Goal: Information Seeking & Learning: Learn about a topic

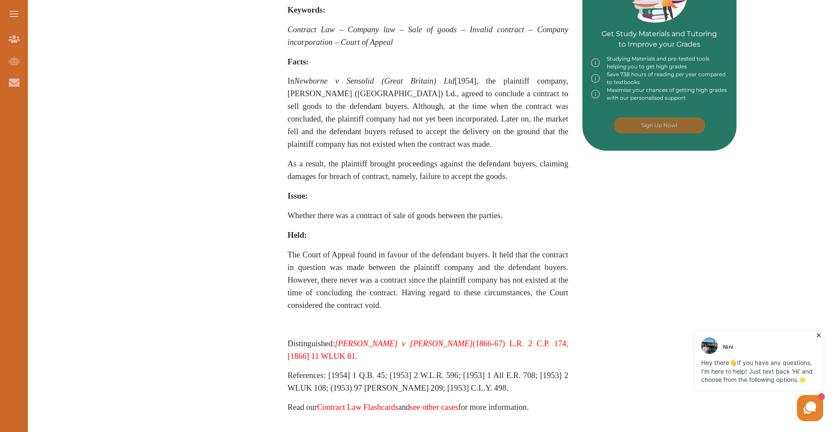
scroll to position [418, 0]
click at [398, 312] on p "The Court of Appeal found in favour of the defendant buyers. It held that the c…" at bounding box center [428, 280] width 281 height 63
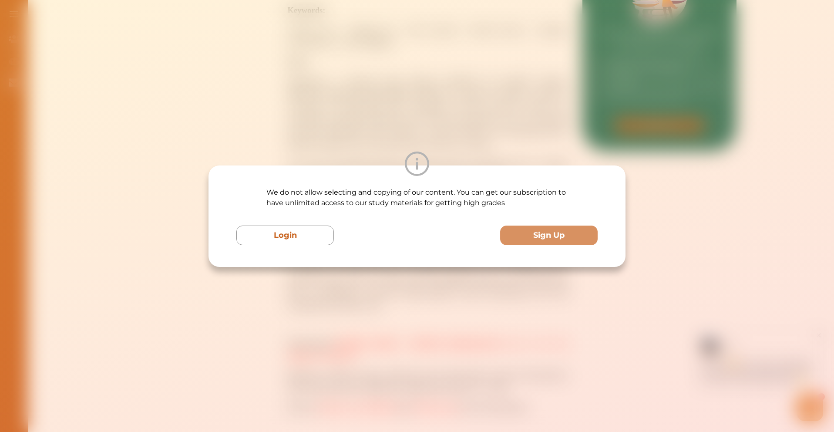
click at [334, 124] on div "We do not allow selecting and copying of our content. You can get our subscript…" at bounding box center [417, 216] width 834 height 432
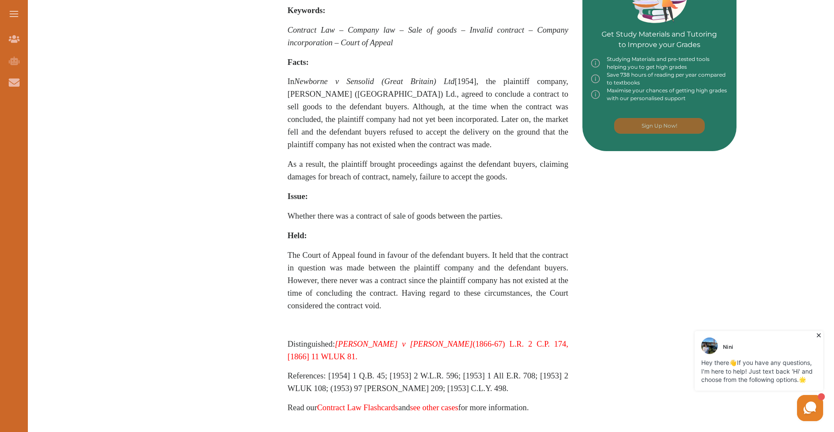
drag, startPoint x: 381, startPoint y: 317, endPoint x: 306, endPoint y: 299, distance: 77.1
click at [306, 299] on p "The Court of Appeal found in favour of the defendant buyers. It held that the c…" at bounding box center [428, 280] width 281 height 63
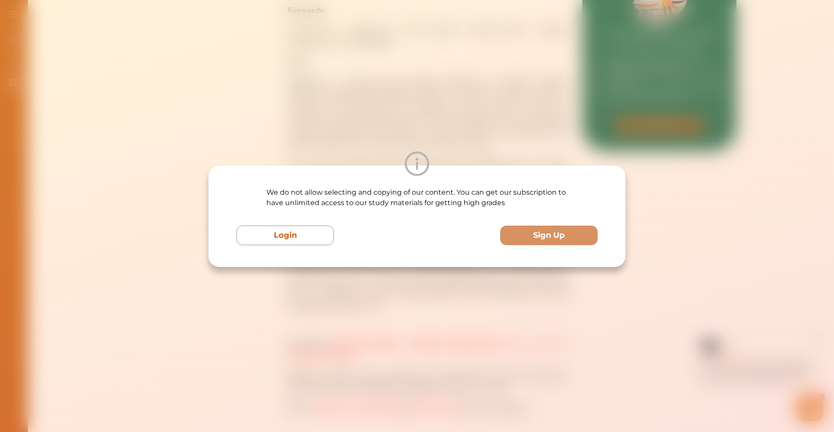
click at [328, 91] on div "We do not allow selecting and copying of our content. You can get our subscript…" at bounding box center [417, 216] width 834 height 432
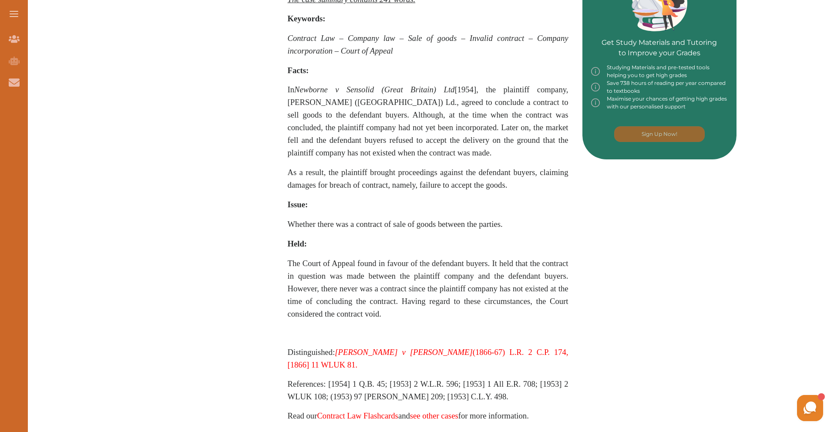
scroll to position [432, 0]
